Goal: Task Accomplishment & Management: Use online tool/utility

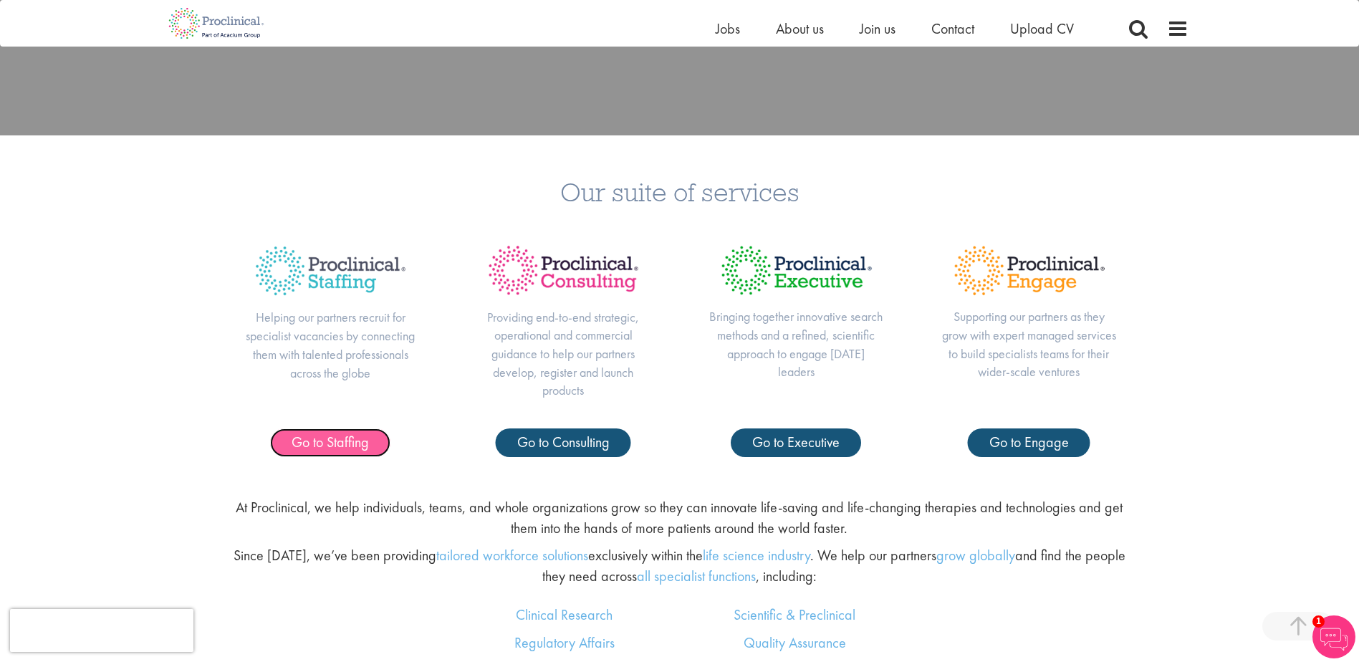
click at [335, 446] on span "Go to Staffing" at bounding box center [330, 442] width 77 height 19
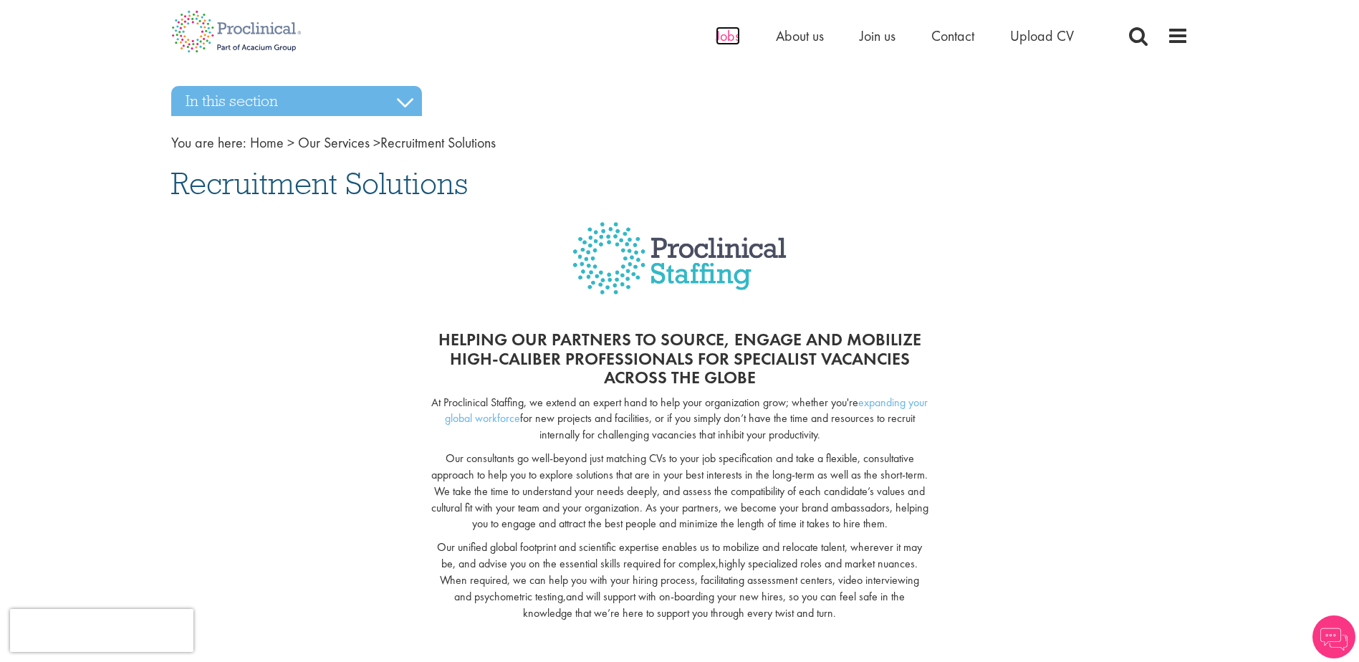
click at [731, 41] on span "Jobs" at bounding box center [728, 36] width 24 height 19
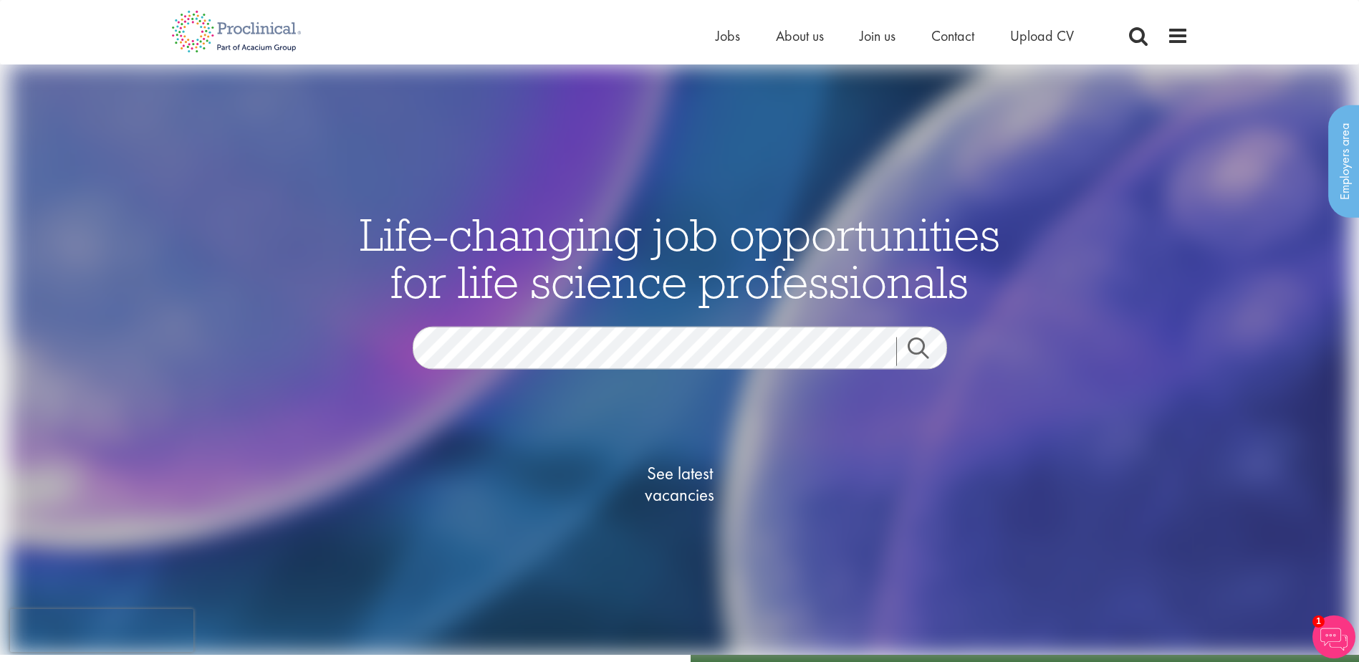
drag, startPoint x: 572, startPoint y: 450, endPoint x: 525, endPoint y: 380, distance: 83.6
click at [555, 431] on div "See latest vacancies" at bounding box center [679, 486] width 695 height 163
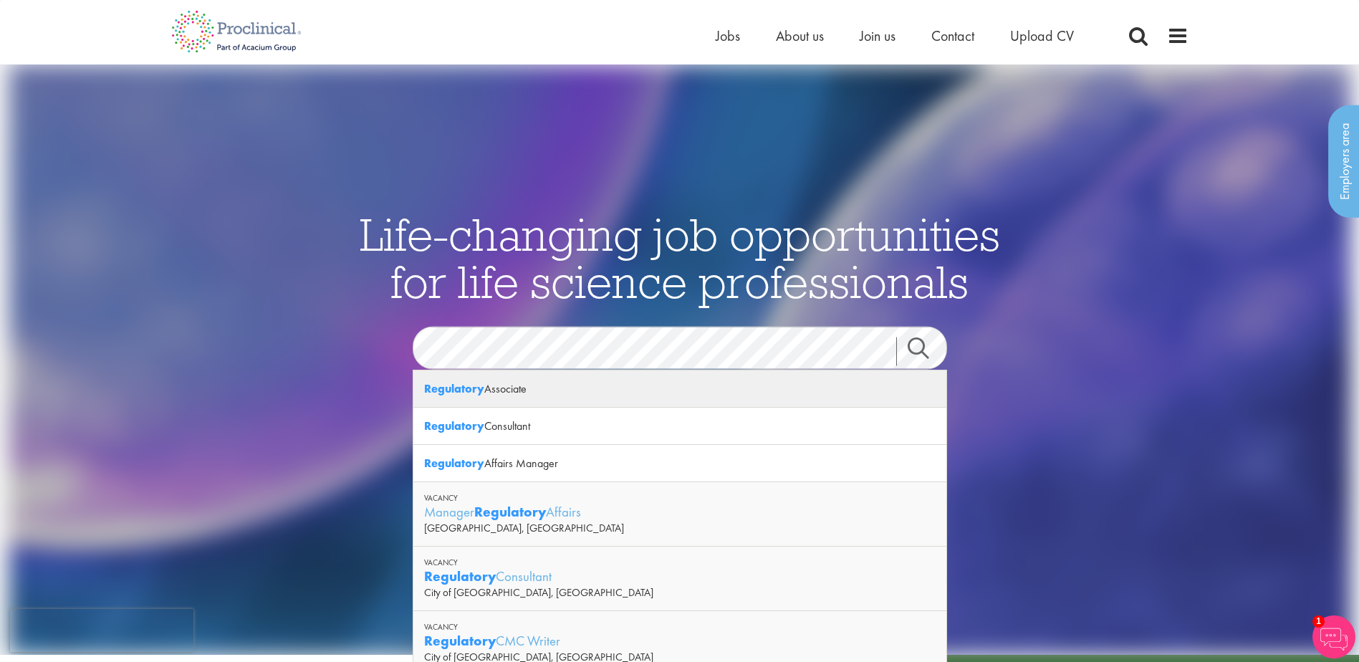
click at [553, 381] on div "Regulatory Associate" at bounding box center [679, 388] width 533 height 37
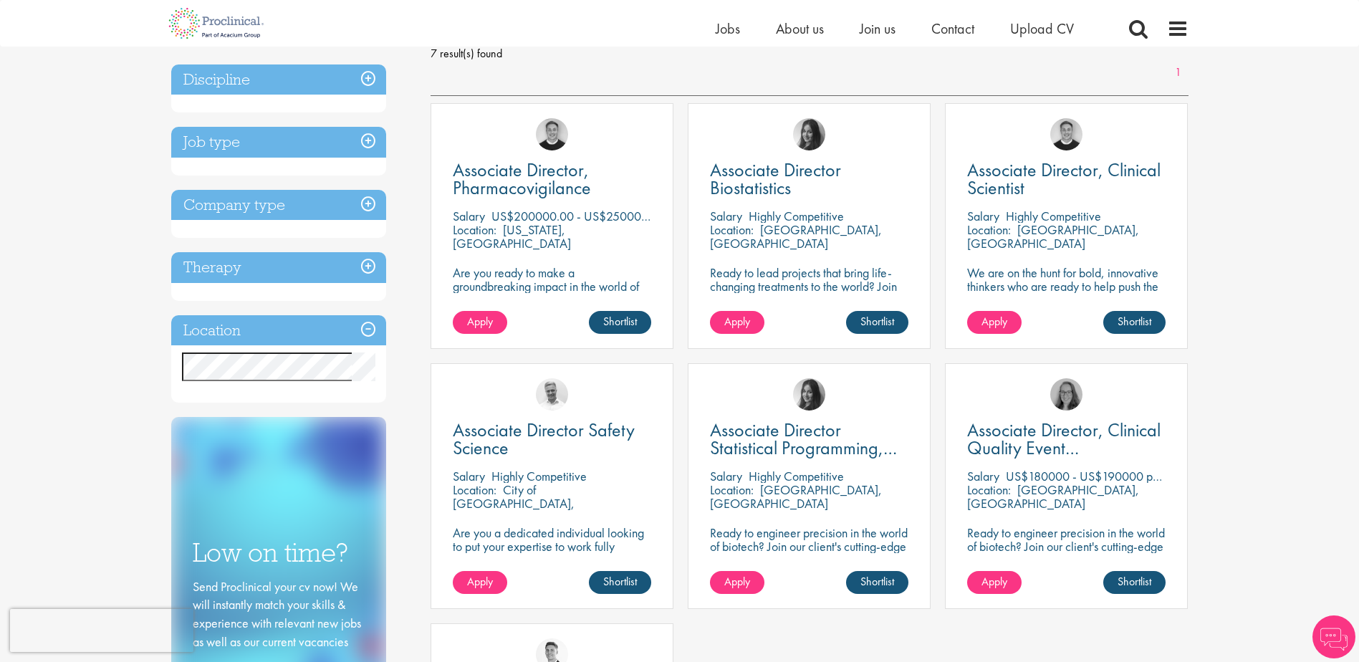
click at [211, 133] on h3 "Job type" at bounding box center [278, 142] width 215 height 31
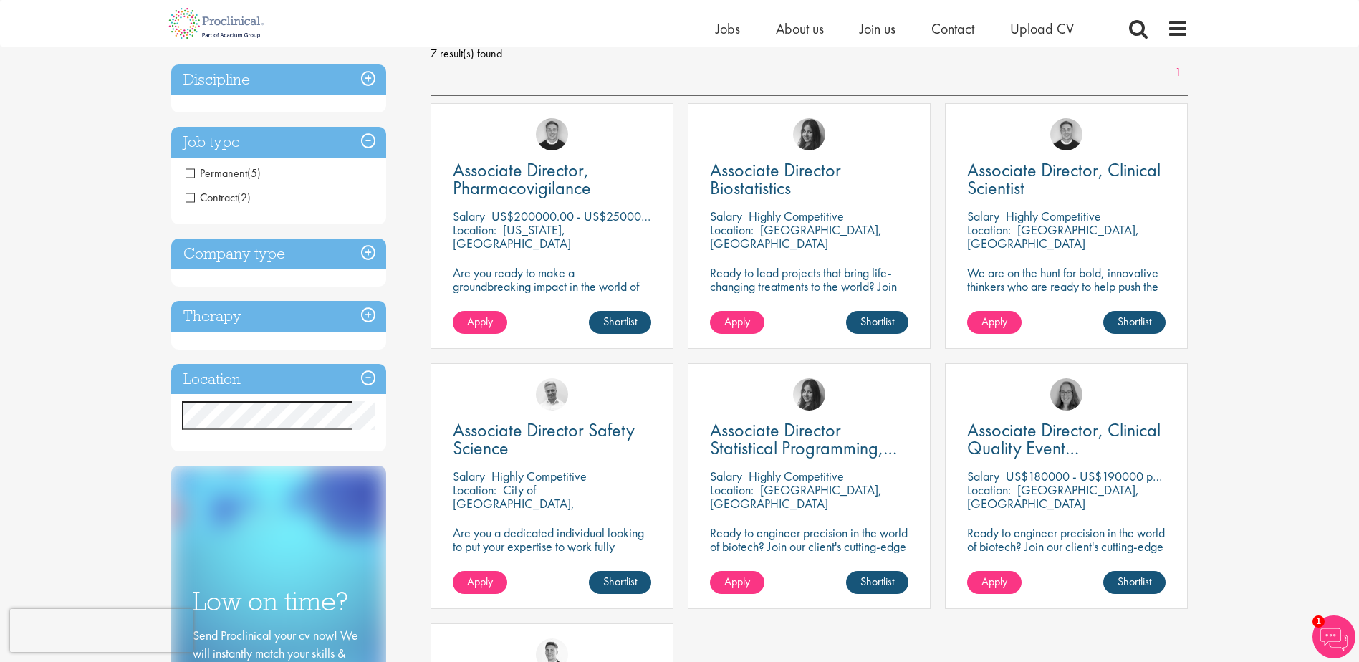
click at [202, 196] on span "Contract" at bounding box center [212, 197] width 52 height 15
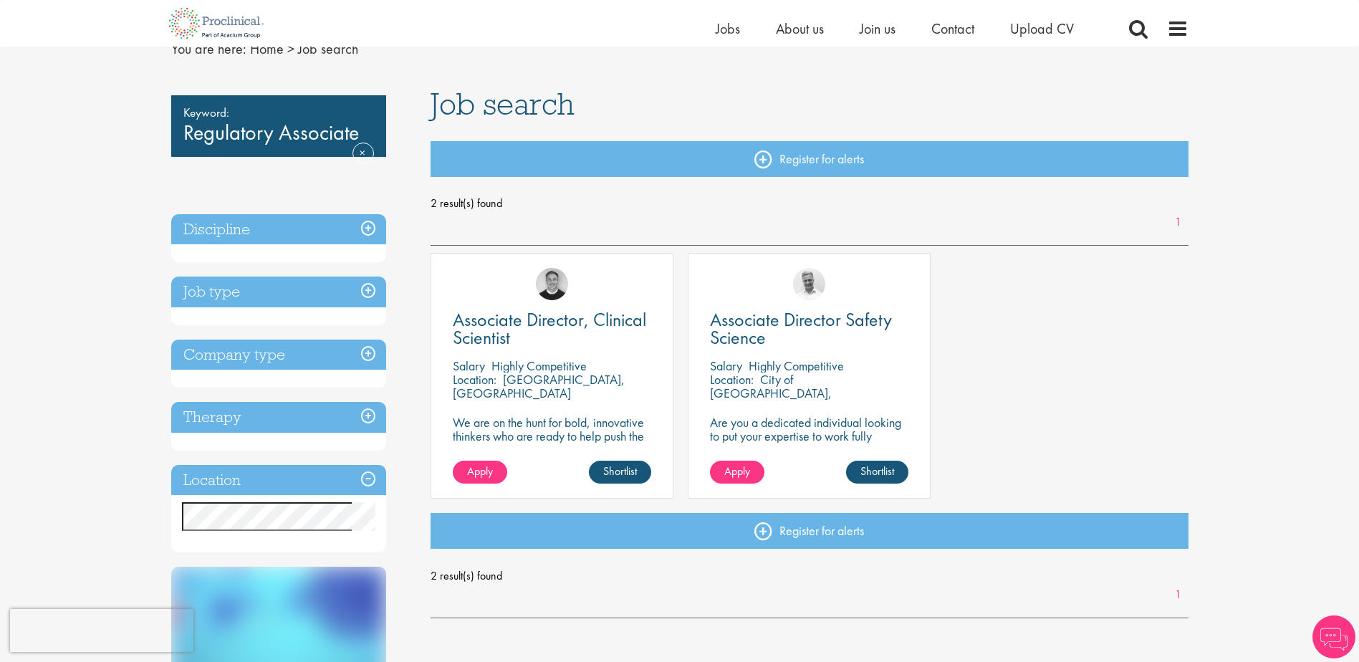
scroll to position [143, 0]
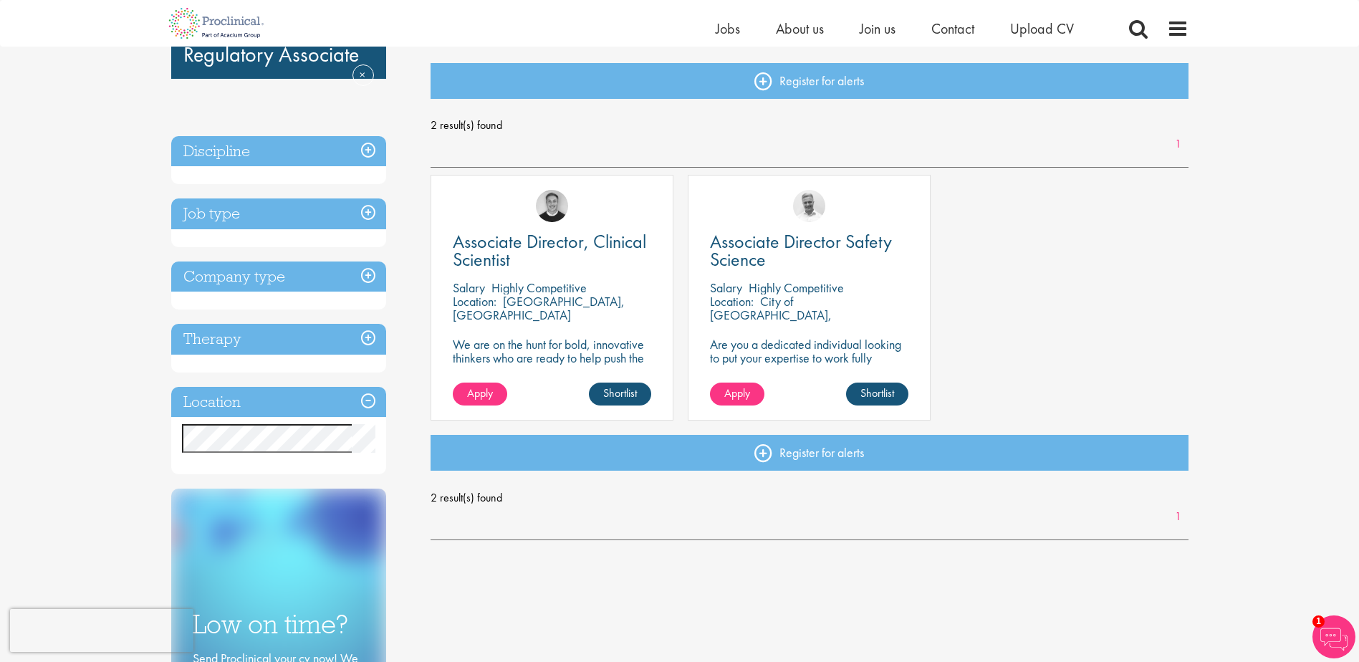
click at [375, 216] on h3 "Job type" at bounding box center [278, 213] width 215 height 31
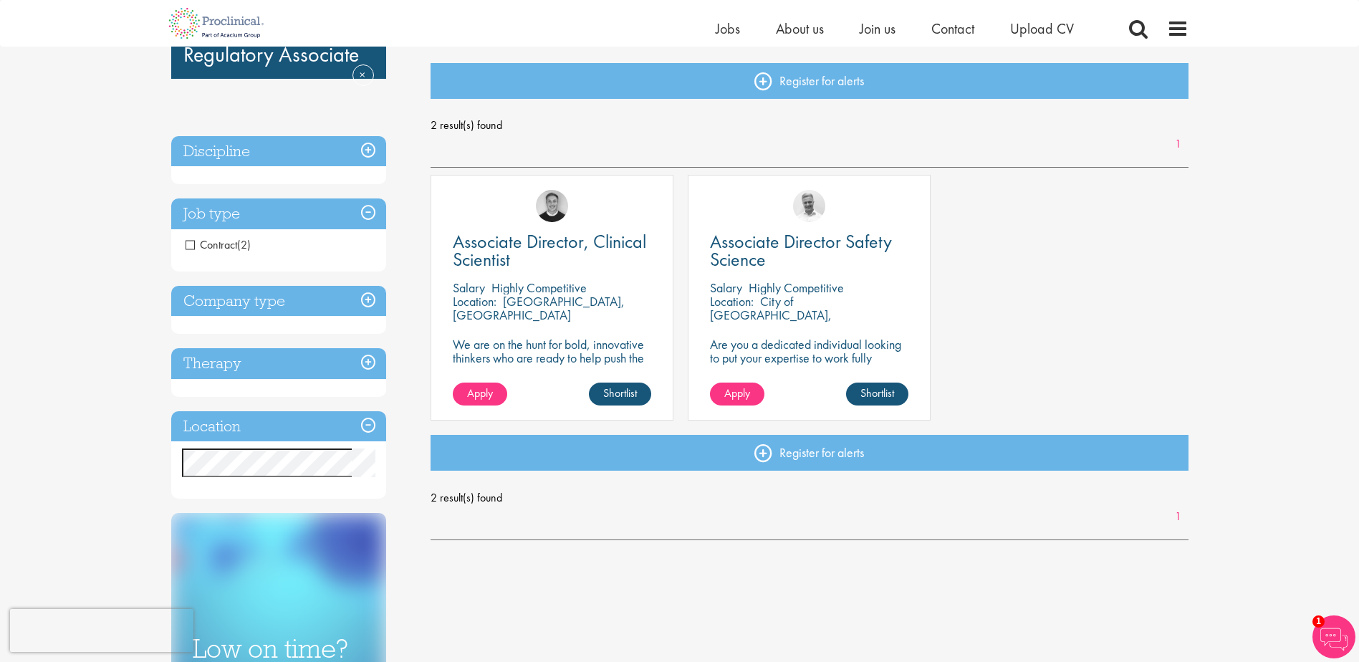
click at [375, 216] on h3 "Job type" at bounding box center [278, 213] width 215 height 31
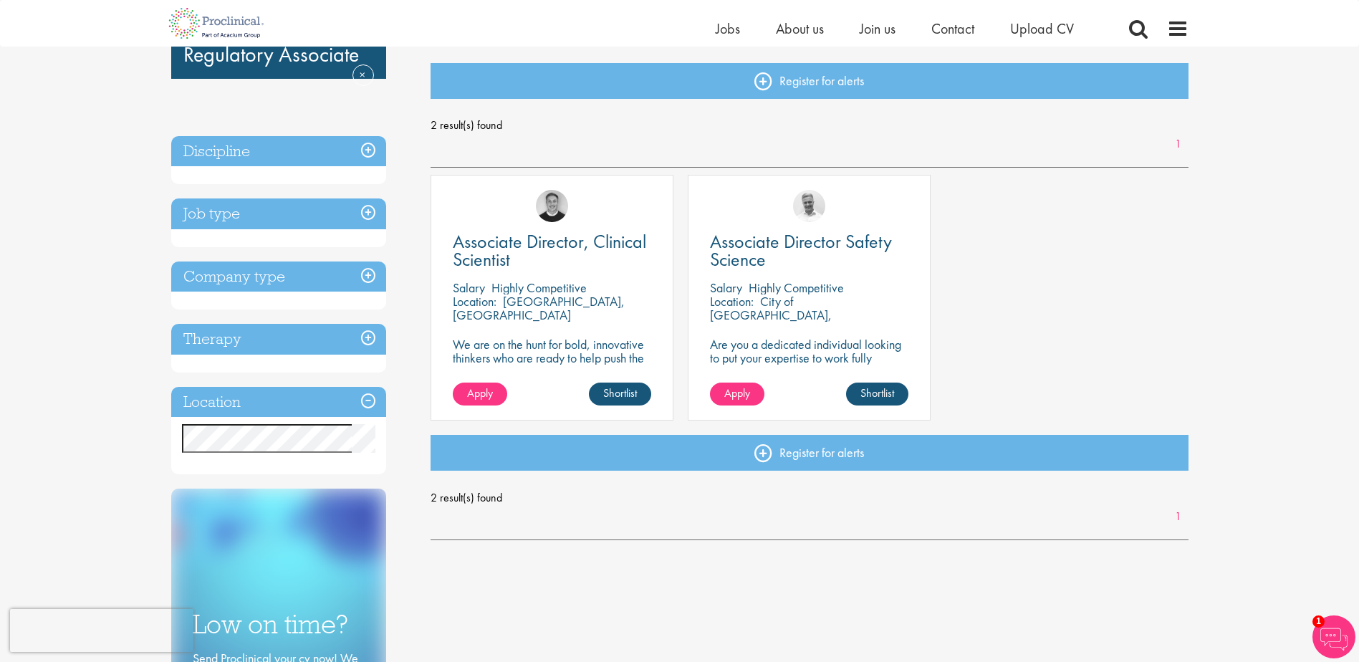
drag, startPoint x: 366, startPoint y: 211, endPoint x: 219, endPoint y: 238, distance: 149.4
click at [365, 210] on h3 "Job type" at bounding box center [278, 213] width 215 height 31
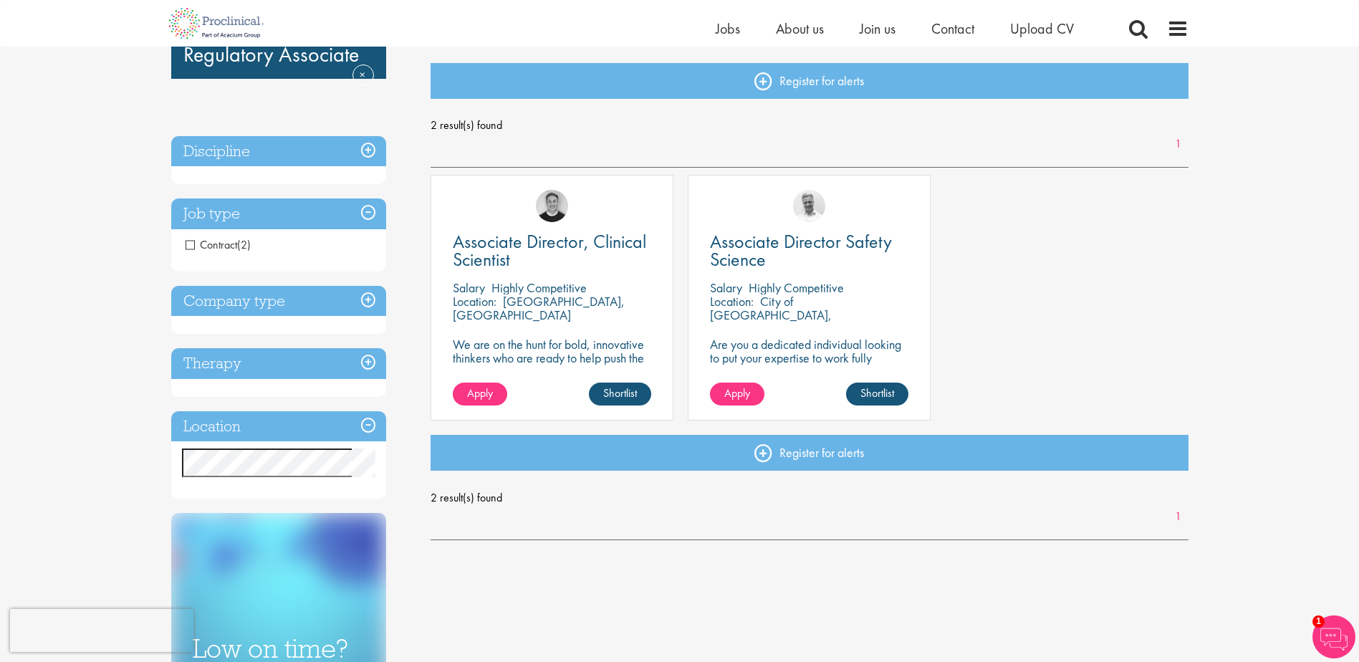
click at [192, 244] on span "Contract" at bounding box center [212, 244] width 52 height 15
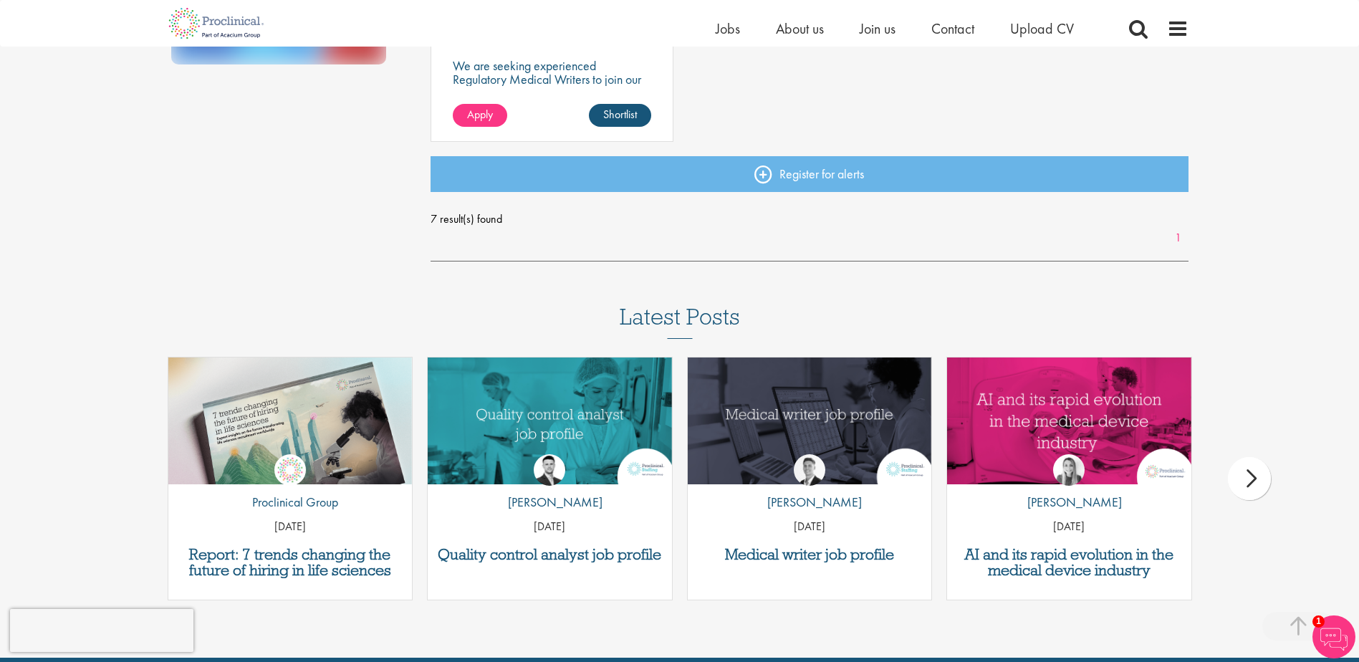
scroll to position [1147, 0]
